Goal: Register for event/course

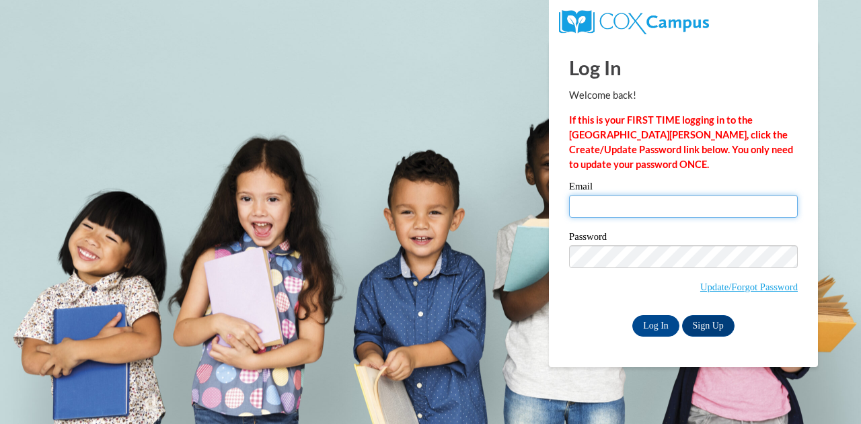
click at [635, 209] on input "Email" at bounding box center [683, 206] width 229 height 23
type input "evperry17@gmail.com"
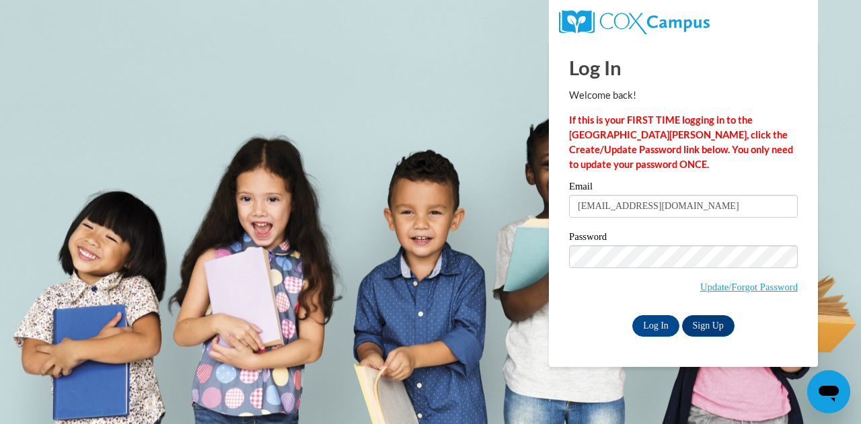
click at [466, 309] on body "Log In Welcome back! If this is your FIRST TIME logging in to the NEW Cox Campu…" at bounding box center [430, 212] width 861 height 424
click at [651, 325] on input "Log In" at bounding box center [655, 326] width 47 height 22
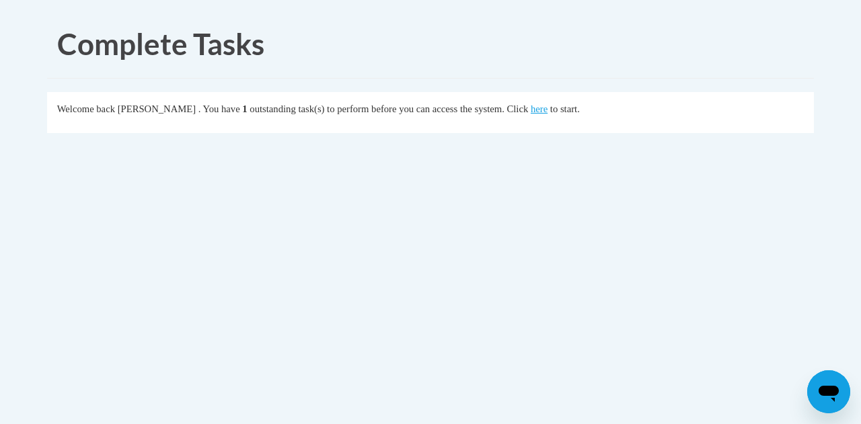
click at [551, 115] on div "Welcome back [PERSON_NAME] . You have 1 outstanding task(s) to perform before y…" at bounding box center [430, 109] width 747 height 15
click at [547, 106] on link "here" at bounding box center [538, 109] width 17 height 11
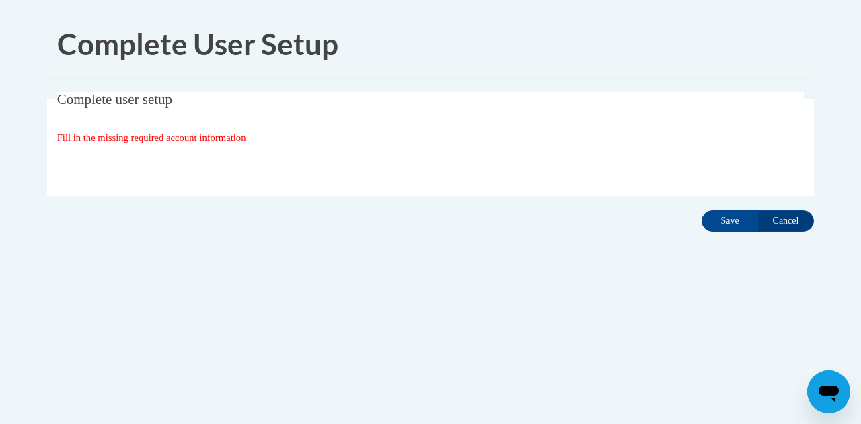
click at [781, 241] on div "Complete User Setup Complete user setup Fill in the missing required account in…" at bounding box center [430, 163] width 787 height 307
click at [773, 217] on input "Cancel" at bounding box center [785, 221] width 56 height 22
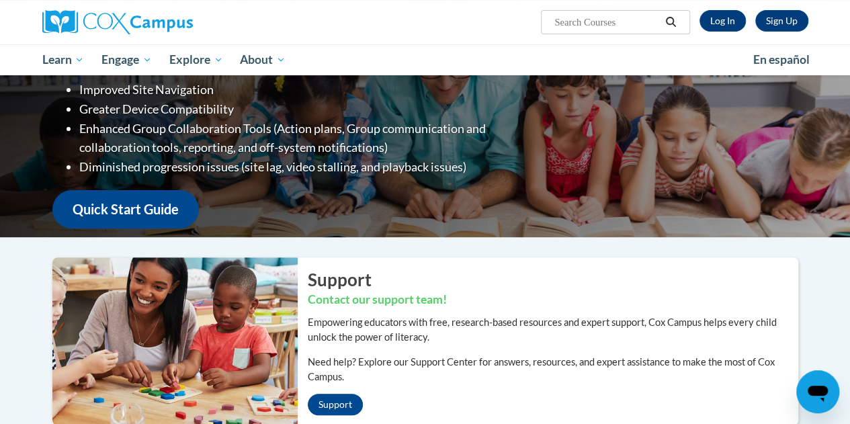
scroll to position [93, 0]
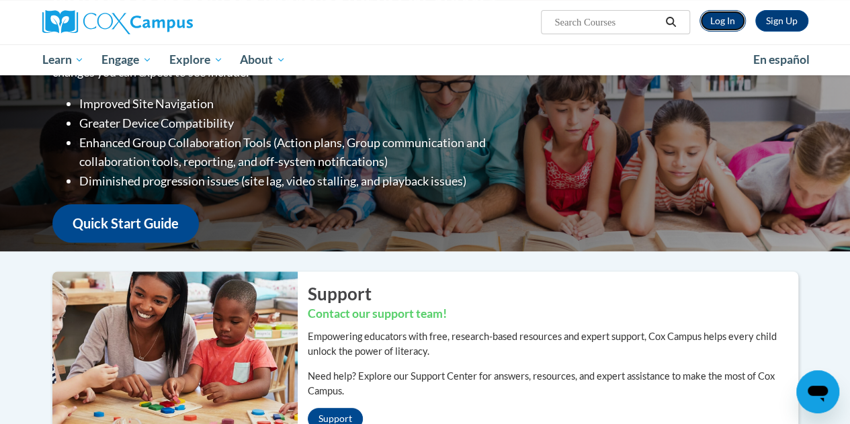
click at [725, 19] on link "Log In" at bounding box center [723, 21] width 46 height 22
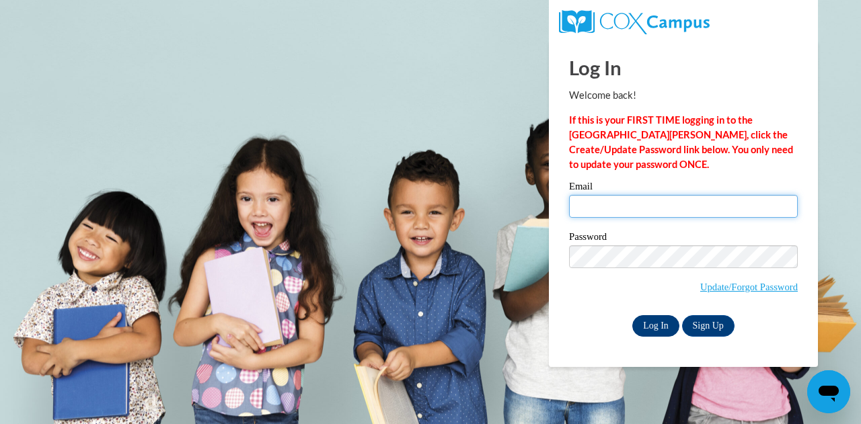
type input "evperry17@gmail.com"
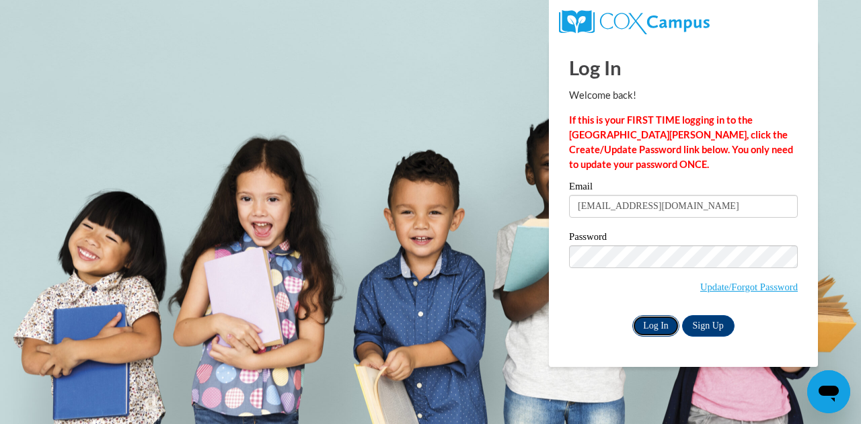
click at [648, 329] on input "Log In" at bounding box center [655, 326] width 47 height 22
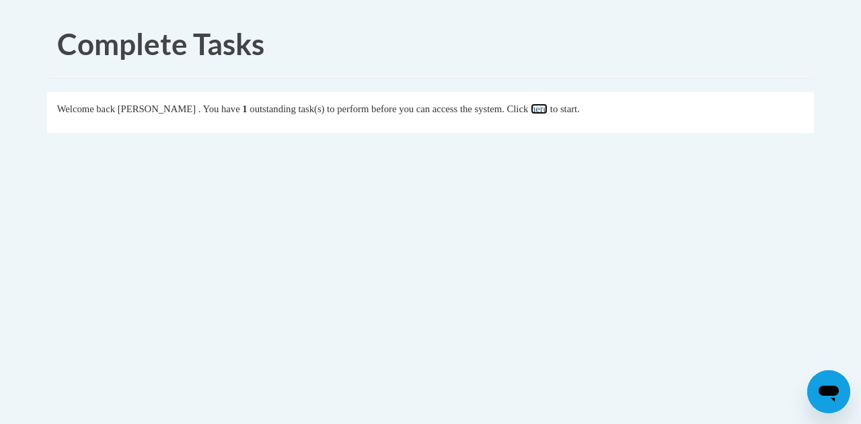
click at [547, 114] on link "here" at bounding box center [538, 109] width 17 height 11
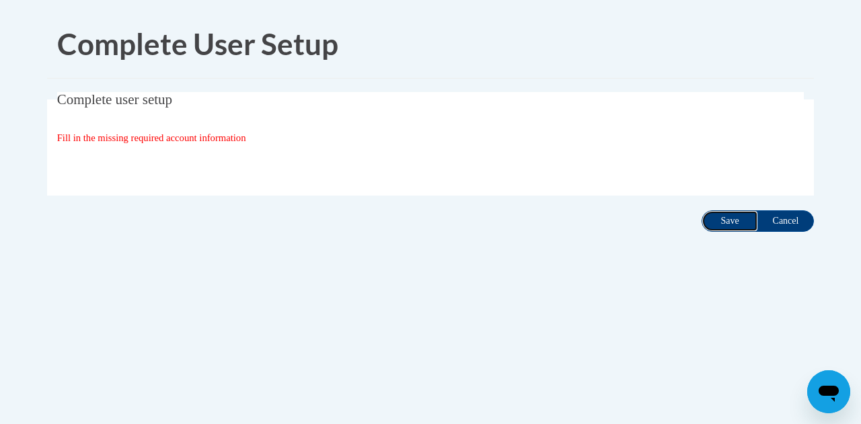
click at [744, 225] on input "Save" at bounding box center [729, 221] width 56 height 22
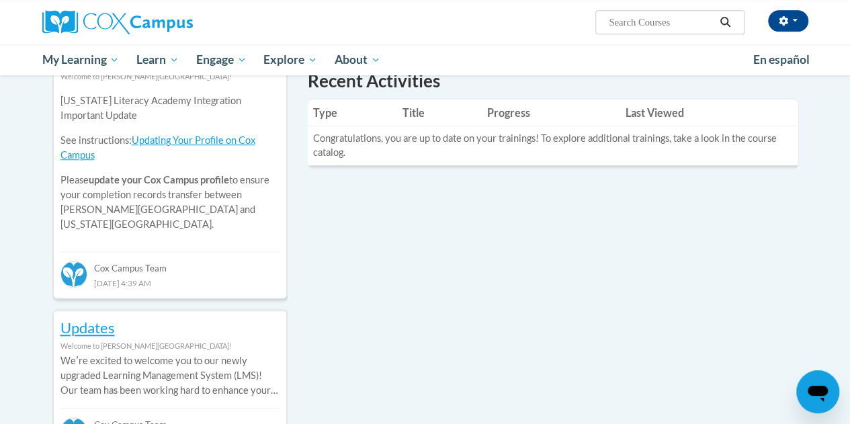
scroll to position [485, 0]
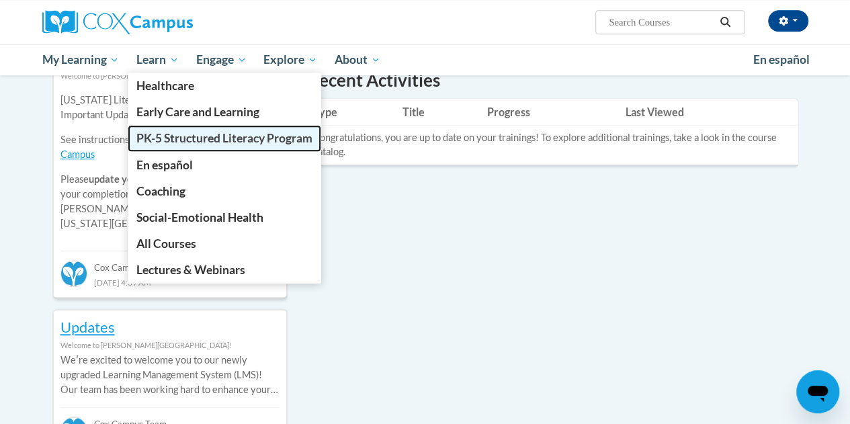
click at [169, 139] on span "PK-5 Structured Literacy Program" at bounding box center [224, 138] width 176 height 14
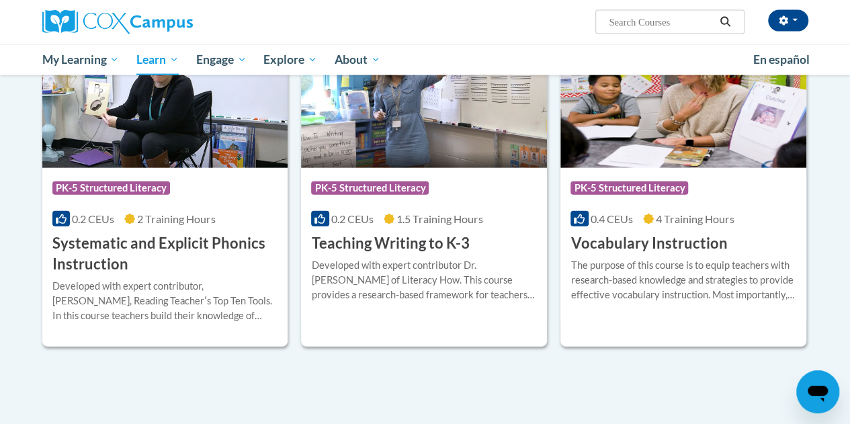
scroll to position [1513, 0]
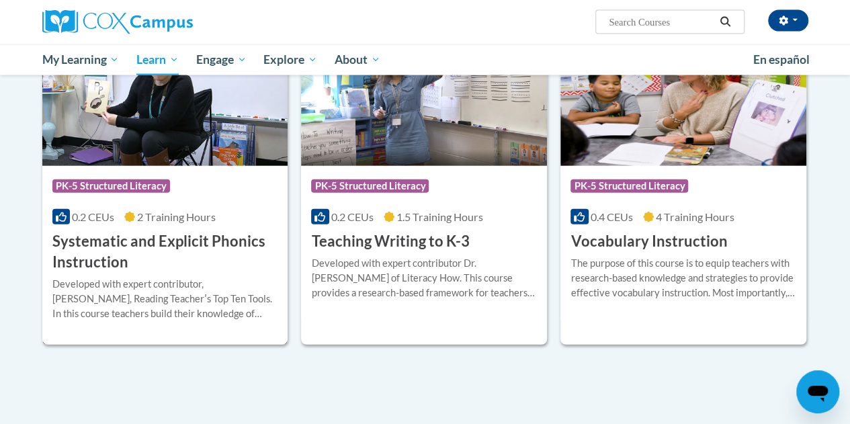
click at [118, 245] on h3 "Systematic and Explicit Phonics Instruction" at bounding box center [165, 252] width 226 height 42
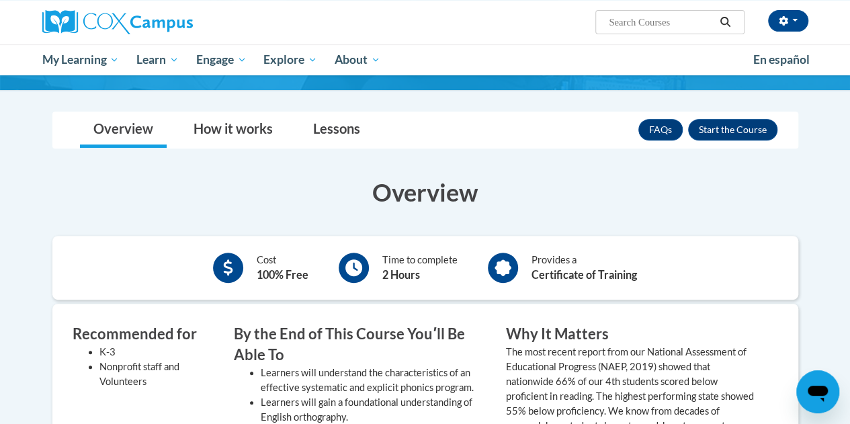
scroll to position [207, 0]
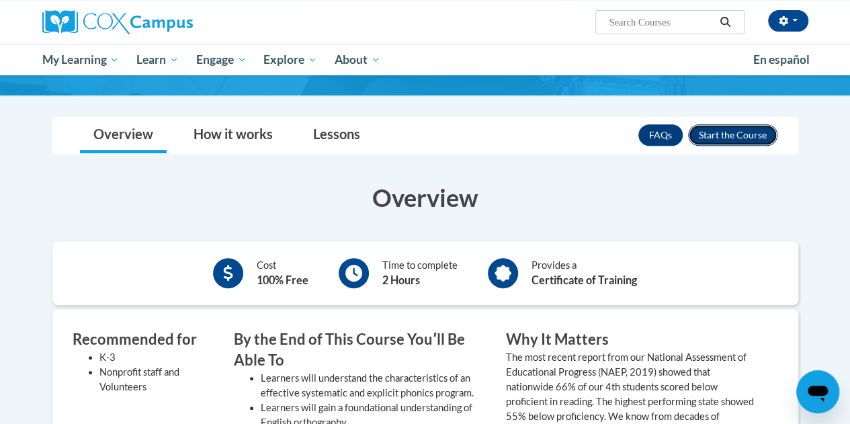
click at [729, 131] on button "Enroll" at bounding box center [732, 135] width 89 height 22
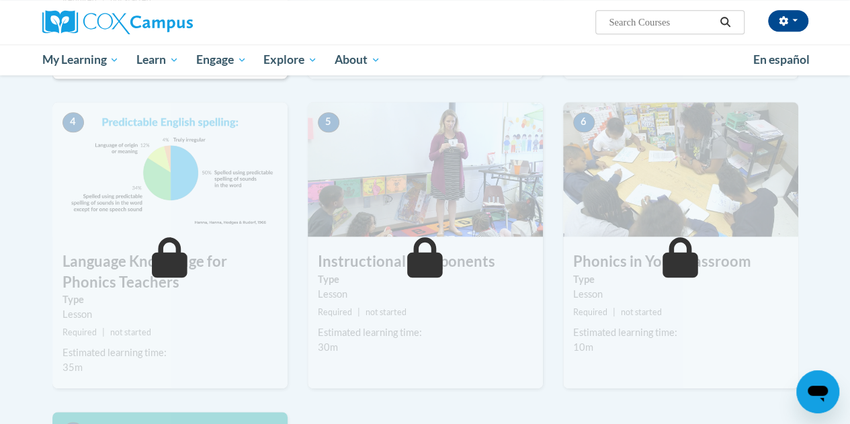
scroll to position [631, 0]
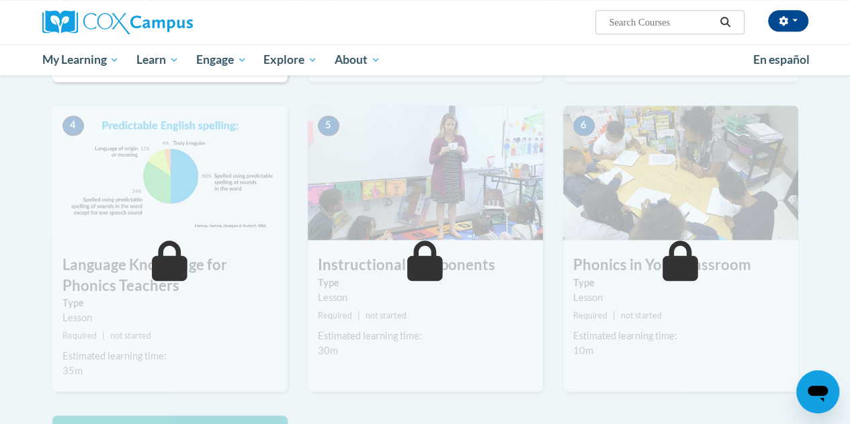
click at [450, 260] on h3 "Instructional Components" at bounding box center [425, 265] width 235 height 21
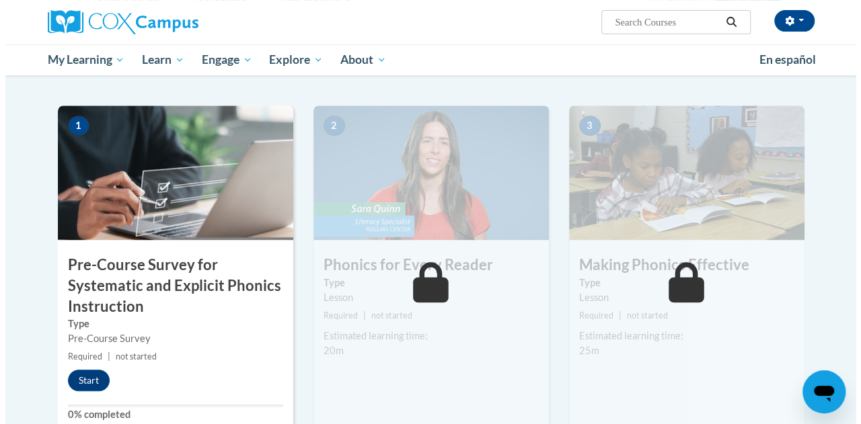
scroll to position [276, 0]
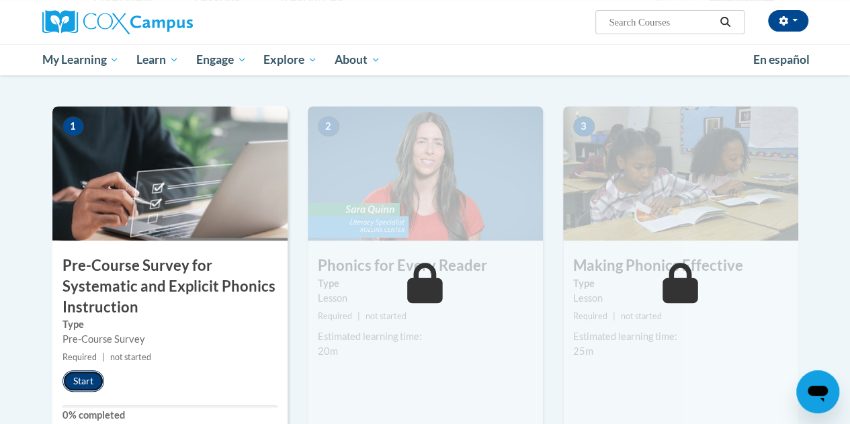
click at [73, 377] on button "Start" at bounding box center [84, 381] width 42 height 22
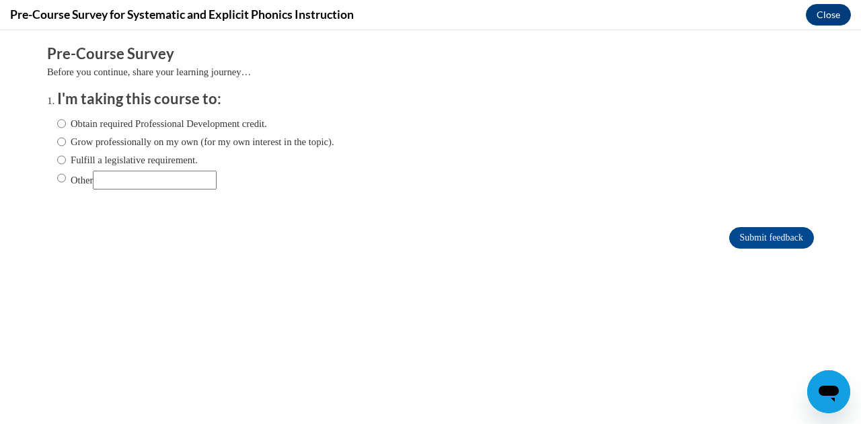
scroll to position [0, 0]
click at [57, 124] on input "Obtain required Professional Development credit." at bounding box center [61, 123] width 9 height 15
radio input "true"
click at [750, 231] on input "Submit feedback" at bounding box center [771, 238] width 85 height 22
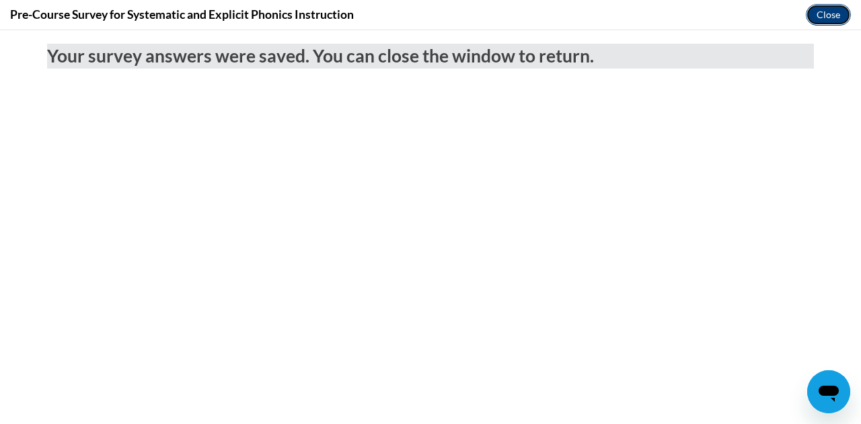
click at [831, 9] on button "Close" at bounding box center [827, 15] width 45 height 22
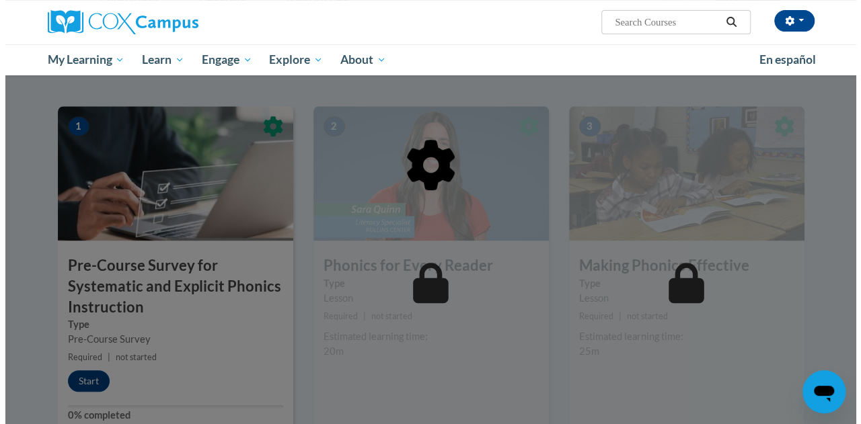
scroll to position [348, 0]
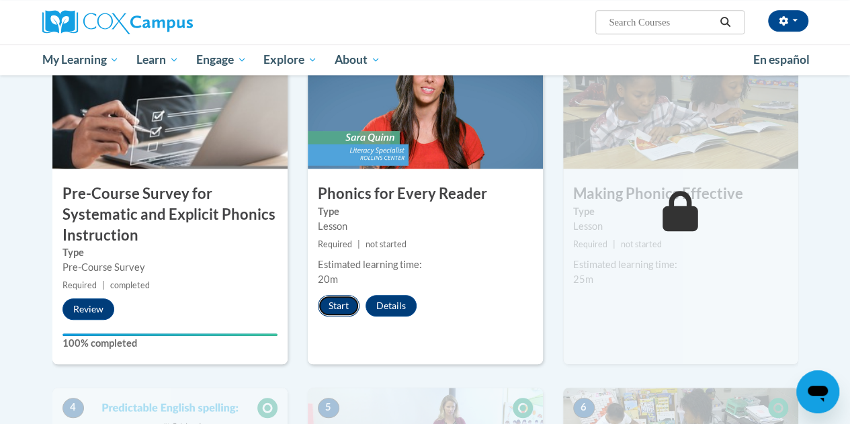
click at [343, 308] on button "Start" at bounding box center [339, 306] width 42 height 22
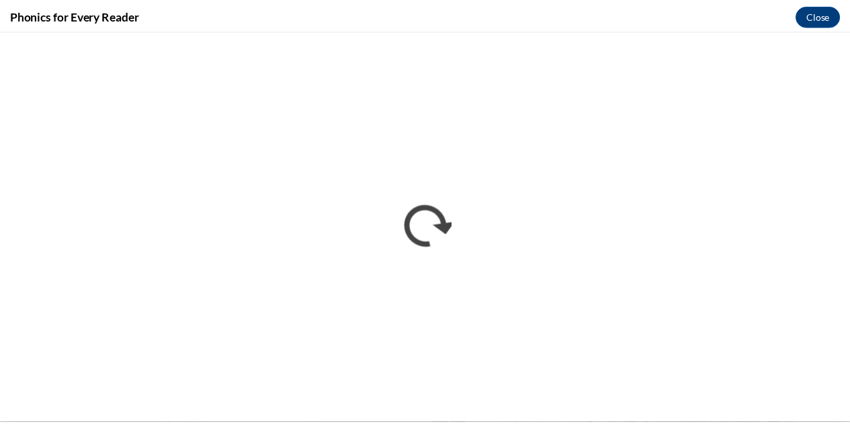
scroll to position [0, 0]
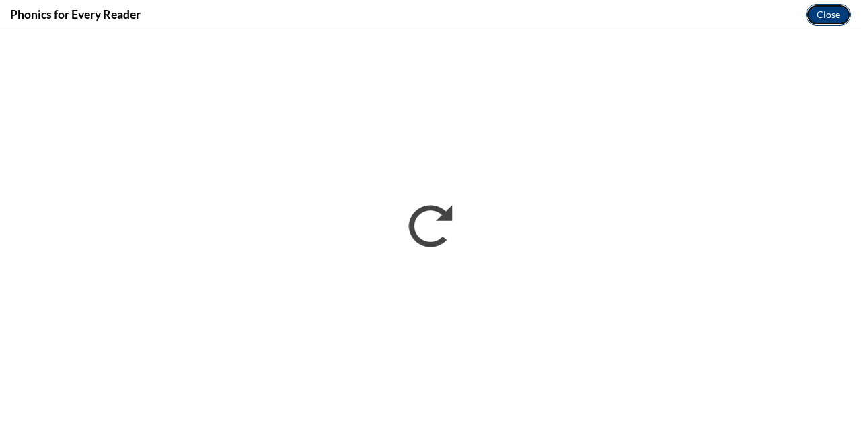
click at [848, 13] on button "Close" at bounding box center [827, 15] width 45 height 22
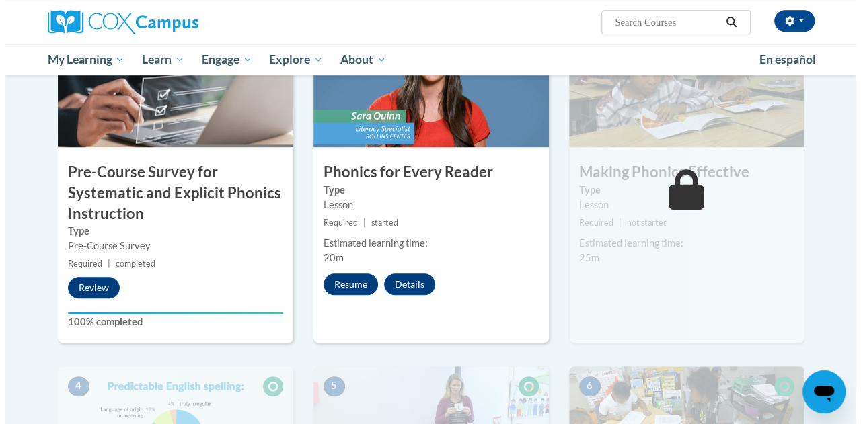
scroll to position [372, 0]
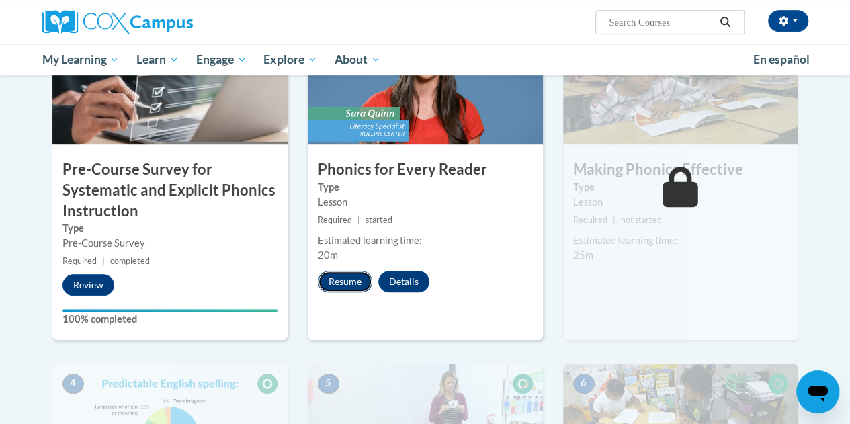
click at [349, 278] on button "Resume" at bounding box center [345, 282] width 54 height 22
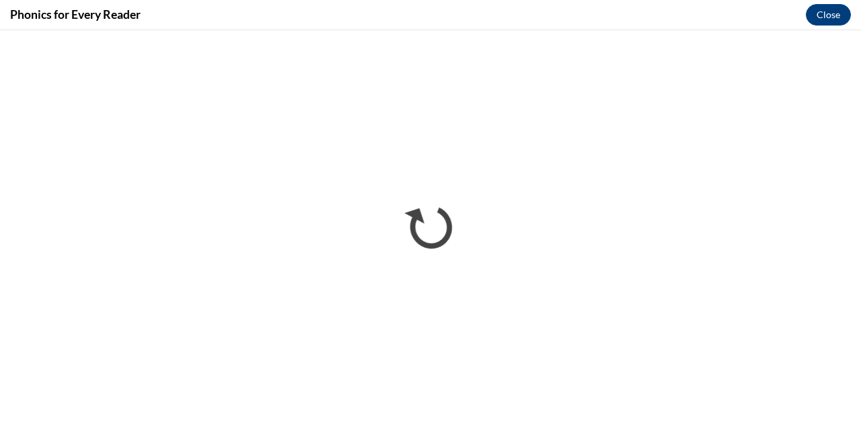
scroll to position [0, 0]
click at [825, 5] on button "Close" at bounding box center [827, 15] width 45 height 22
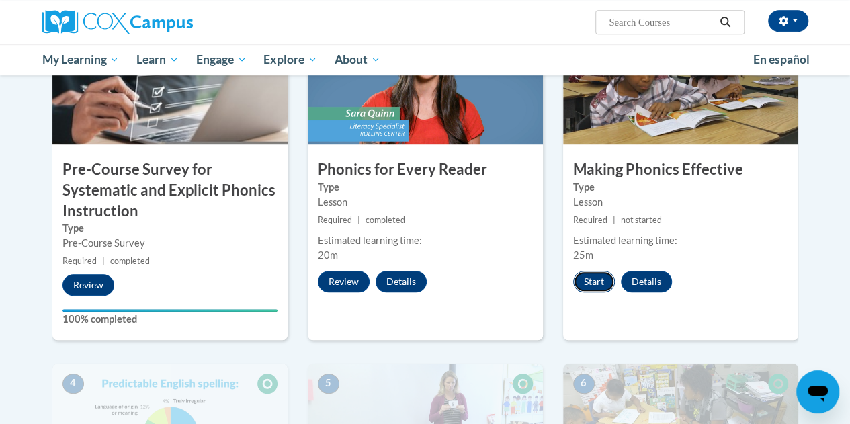
click at [602, 288] on button "Start" at bounding box center [594, 282] width 42 height 22
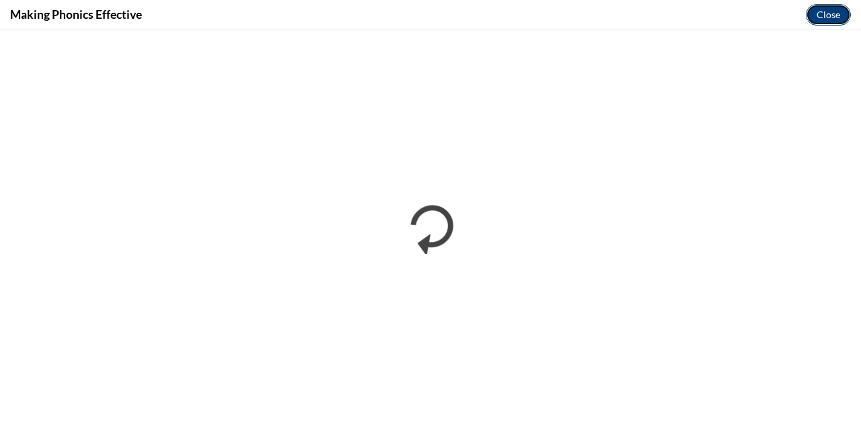
click at [837, 6] on button "Close" at bounding box center [827, 15] width 45 height 22
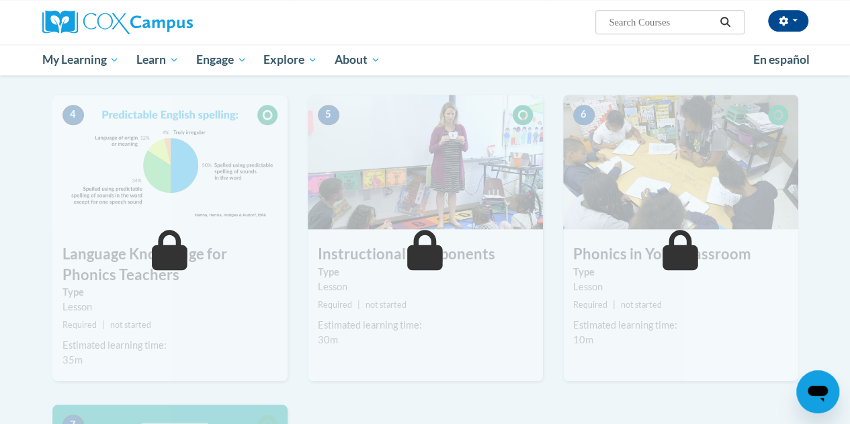
scroll to position [719, 0]
